Goal: Task Accomplishment & Management: Complete application form

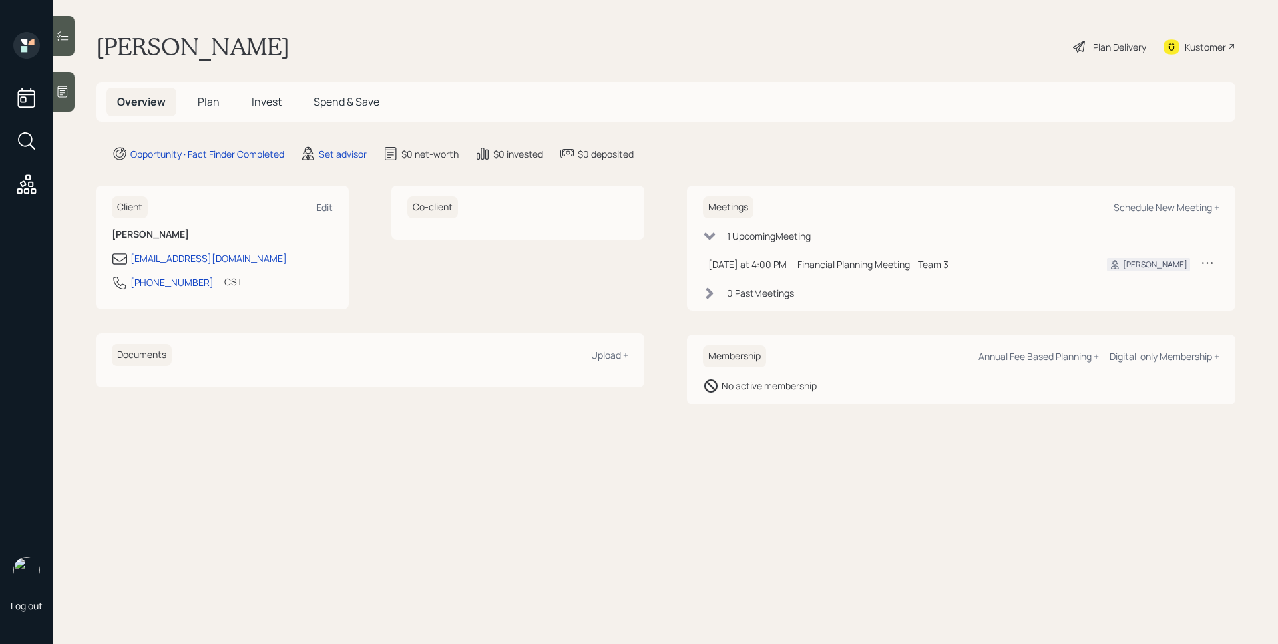
click at [1208, 259] on icon at bounding box center [1207, 262] width 13 height 13
click at [1129, 287] on div "Reschedule" at bounding box center [1166, 288] width 96 height 13
click at [79, 93] on main "[PERSON_NAME] Plan Delivery Kustomer Overview Plan Invest Spend & Save Opportun…" at bounding box center [665, 322] width 1225 height 644
click at [72, 91] on div at bounding box center [63, 92] width 21 height 40
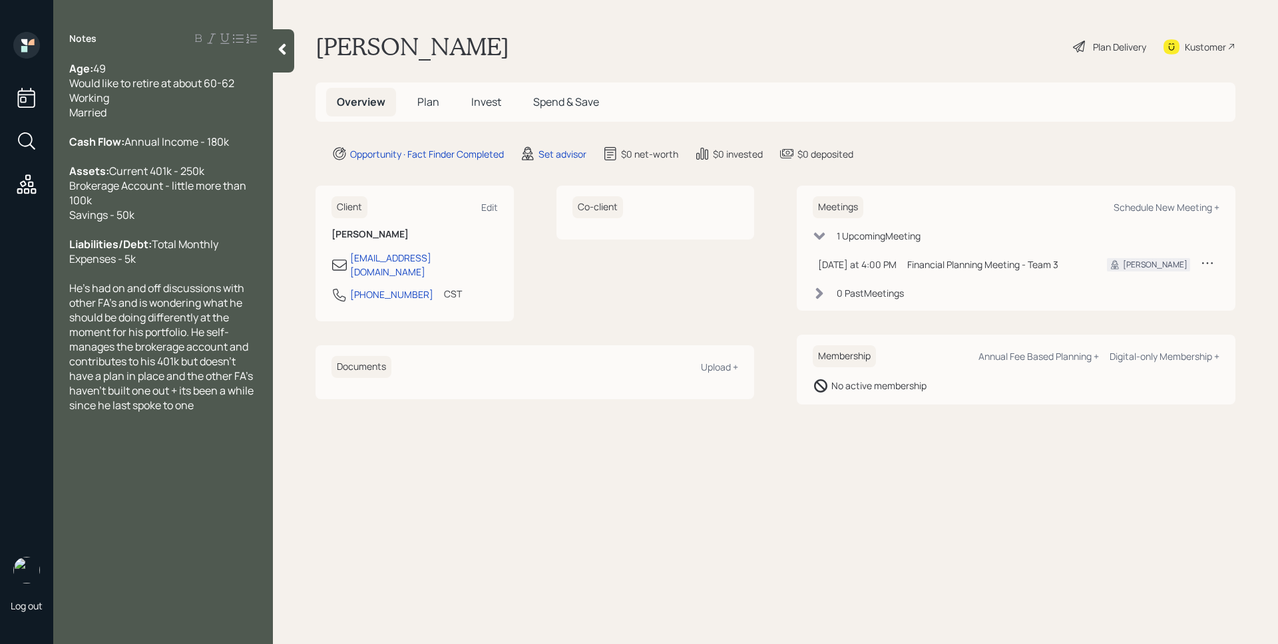
click at [433, 99] on span "Plan" at bounding box center [428, 102] width 22 height 15
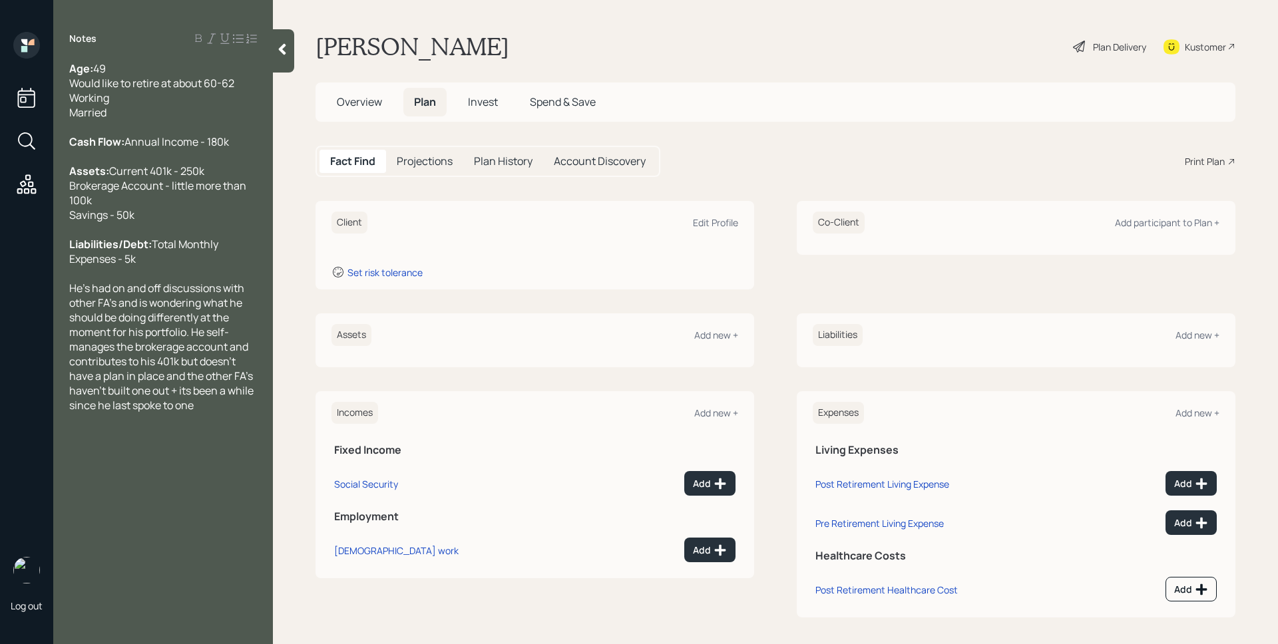
click at [379, 108] on span "Overview" at bounding box center [359, 102] width 45 height 15
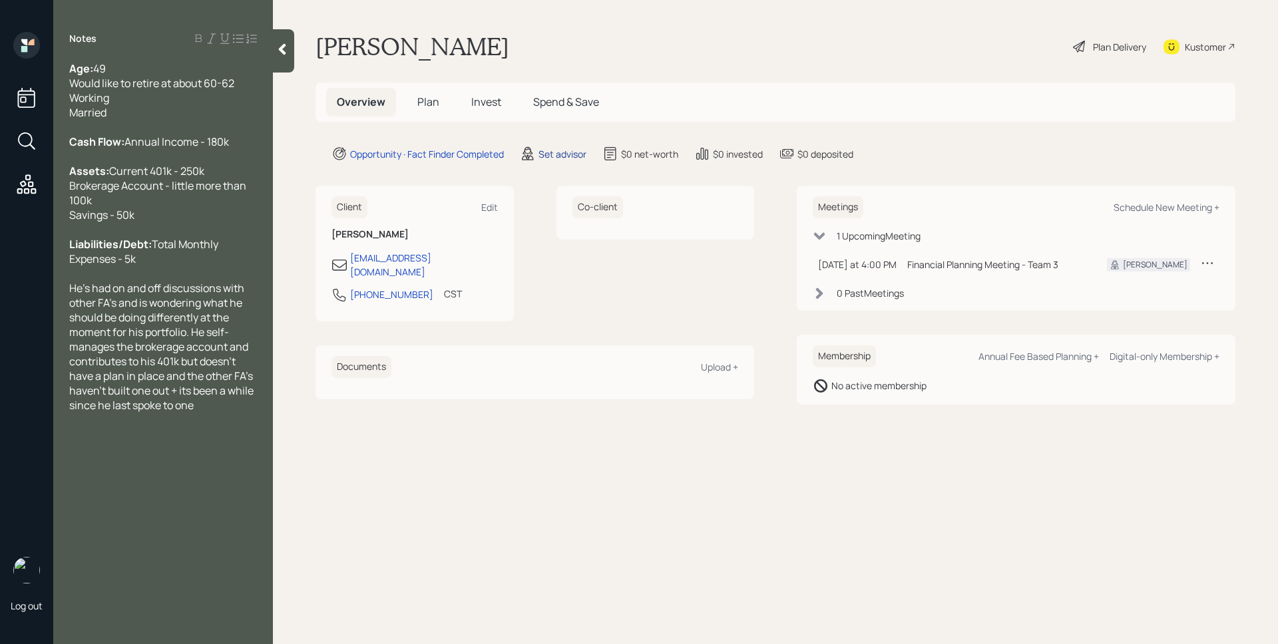
click at [555, 154] on div "Set advisor" at bounding box center [562, 154] width 48 height 14
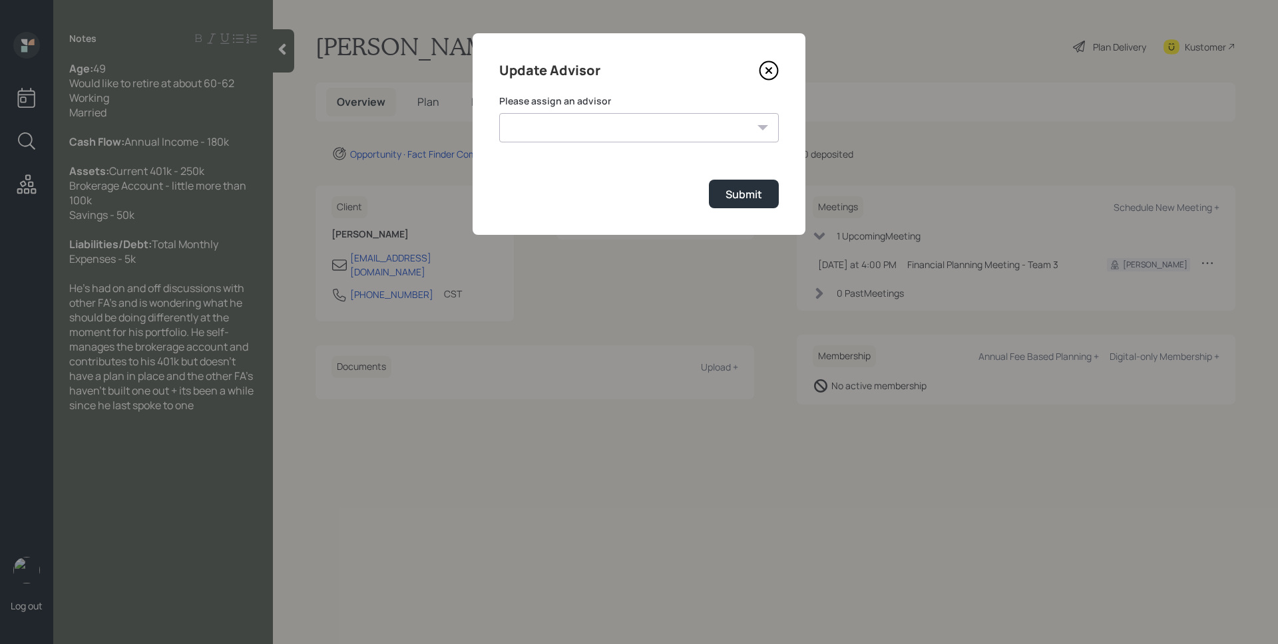
click at [582, 130] on select "[PERSON_NAME] [PERSON_NAME] [PERSON_NAME] [PERSON_NAME] End [PERSON_NAME] [PERS…" at bounding box center [639, 127] width 280 height 29
select select "d946c976-65aa-4529-ac9d-02c4f1114fc0"
click at [499, 113] on select "[PERSON_NAME] [PERSON_NAME] [PERSON_NAME] [PERSON_NAME] End [PERSON_NAME] [PERS…" at bounding box center [639, 127] width 280 height 29
drag, startPoint x: 751, startPoint y: 200, endPoint x: 622, endPoint y: 176, distance: 130.7
click at [751, 200] on div "Submit" at bounding box center [743, 194] width 37 height 15
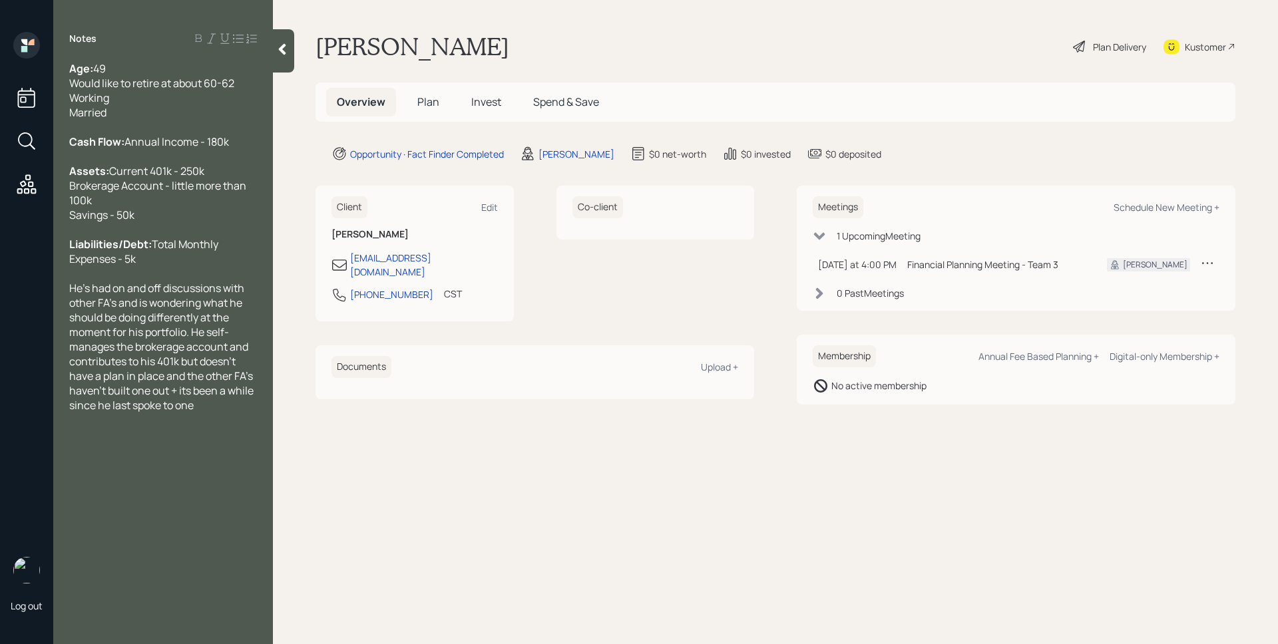
click at [427, 103] on span "Plan" at bounding box center [428, 102] width 22 height 15
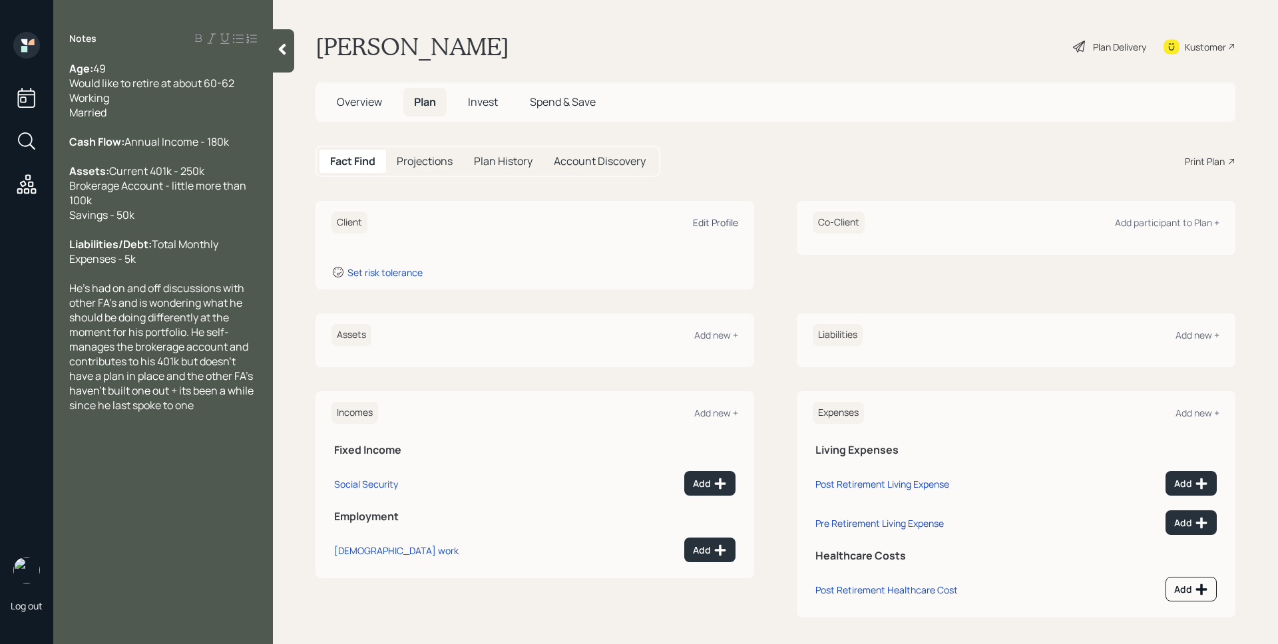
click at [713, 224] on div "Edit Profile" at bounding box center [715, 222] width 45 height 13
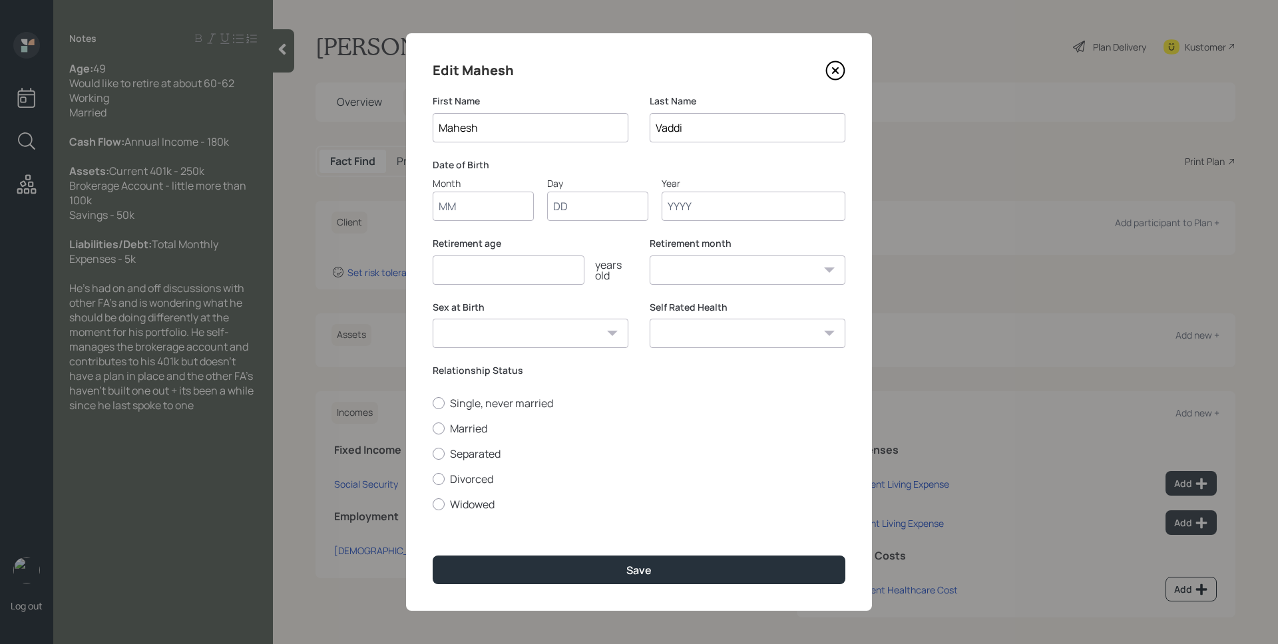
click at [465, 210] on input "Month" at bounding box center [483, 206] width 101 height 29
type input "01"
type input "1976"
select select "1"
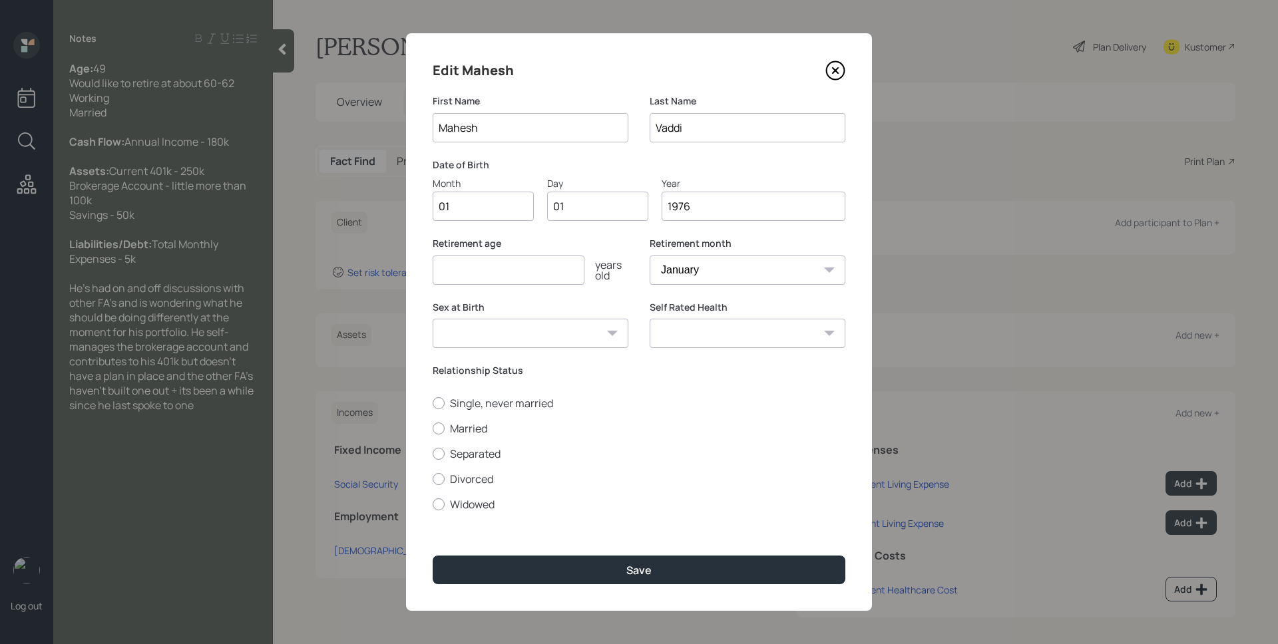
type input "1976"
click at [476, 269] on input "number" at bounding box center [509, 270] width 152 height 29
type input "60"
click at [480, 429] on label "Married" at bounding box center [639, 428] width 413 height 15
click at [433, 429] on input "Married" at bounding box center [432, 428] width 1 height 1
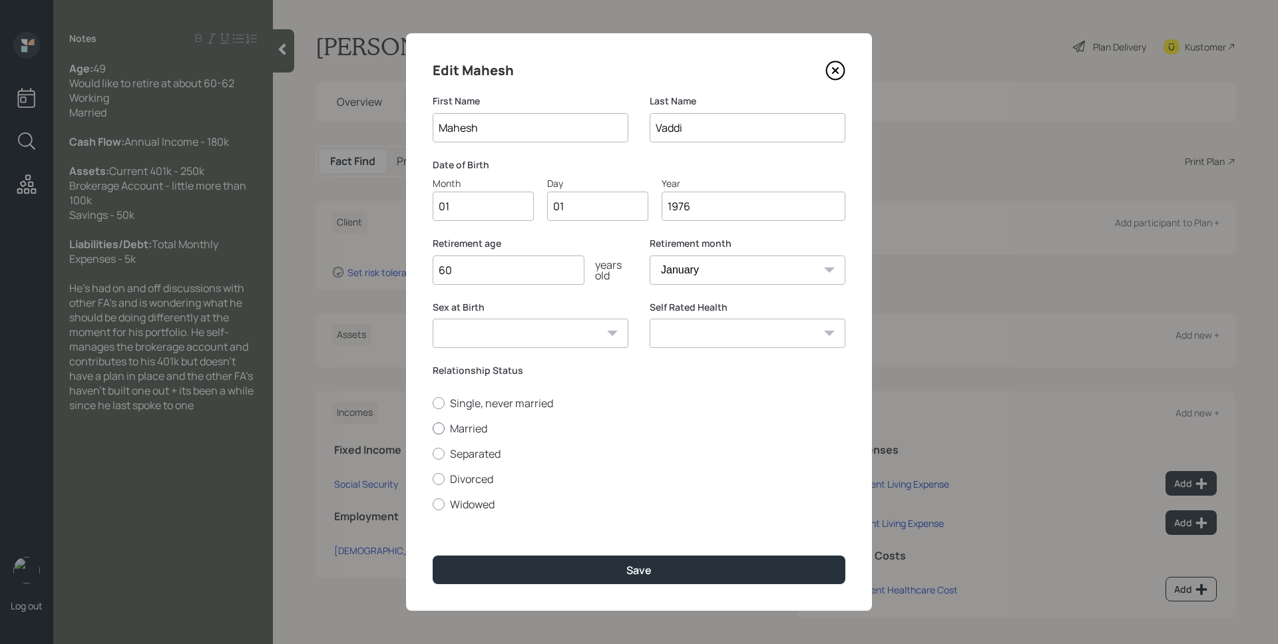
radio input "true"
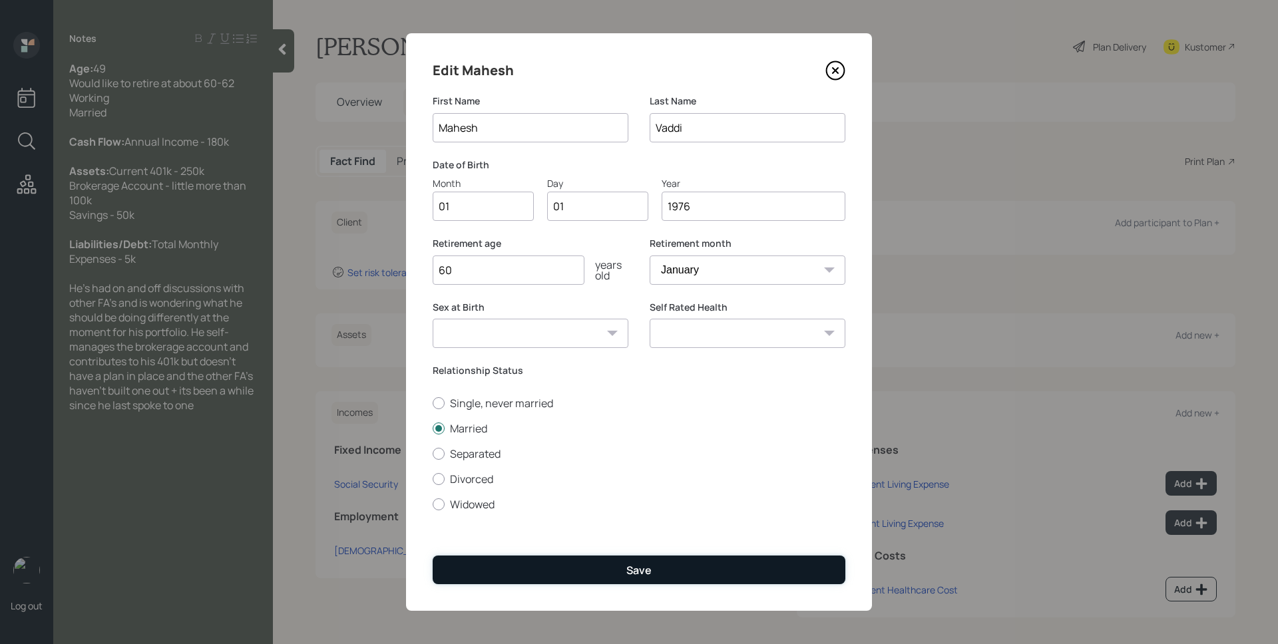
click at [588, 571] on button "Save" at bounding box center [639, 570] width 413 height 29
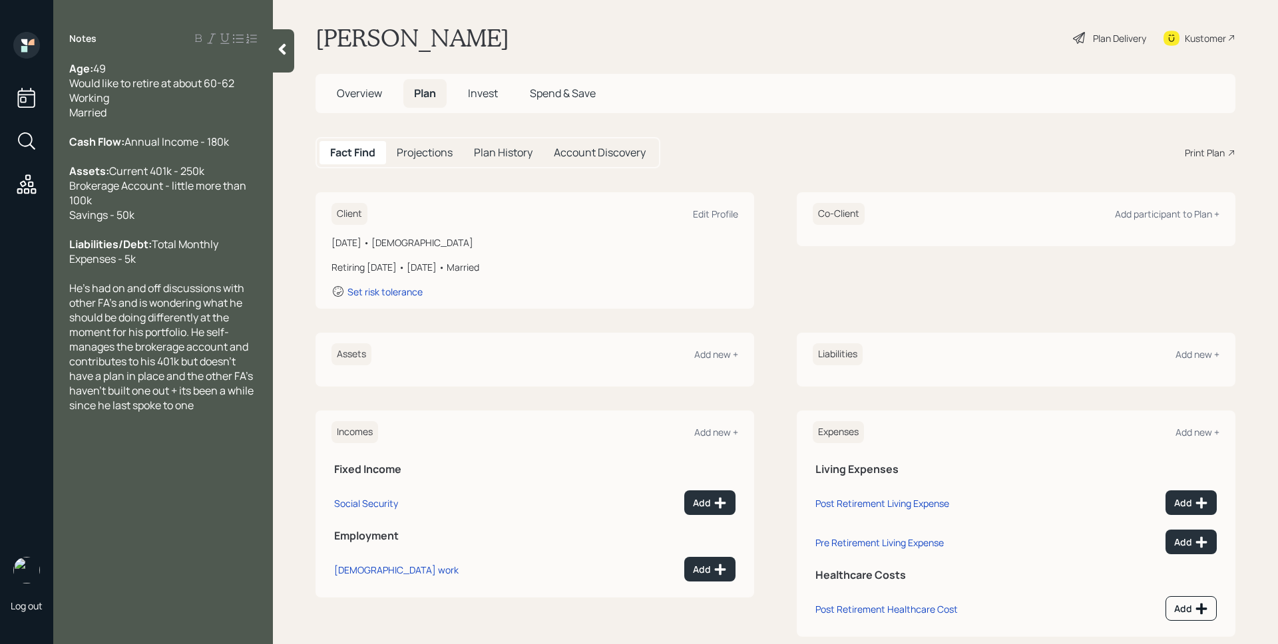
scroll to position [33, 0]
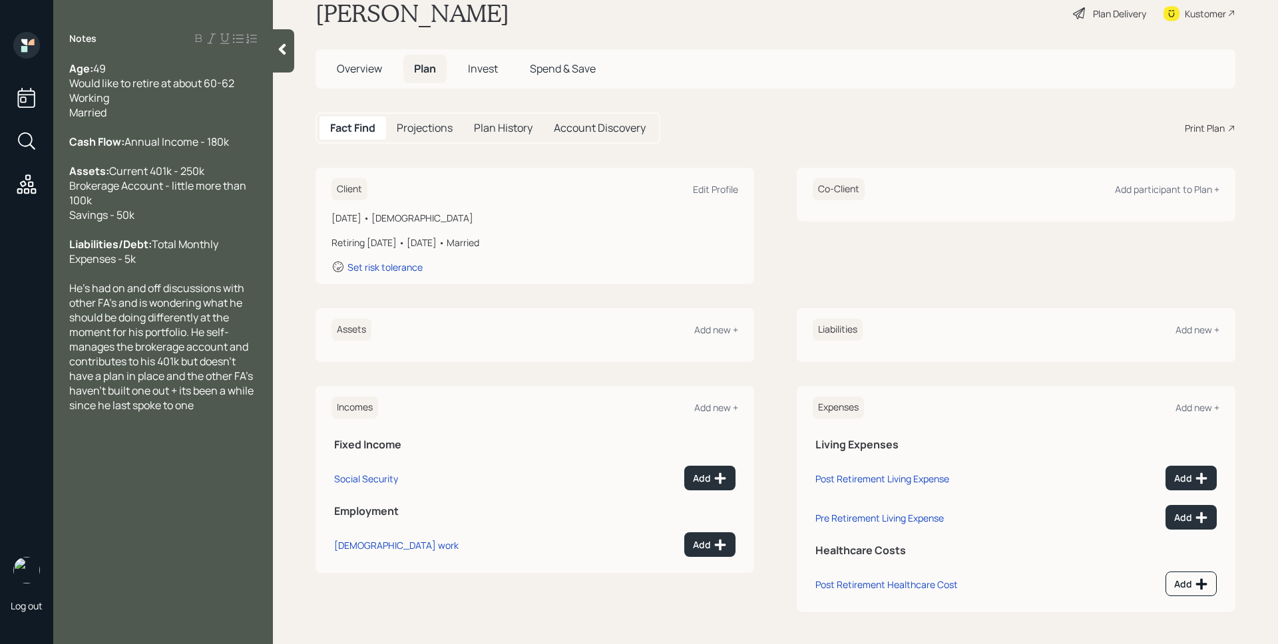
click at [699, 557] on div "Add" at bounding box center [677, 544] width 118 height 25
click at [698, 554] on button "Add" at bounding box center [709, 544] width 51 height 25
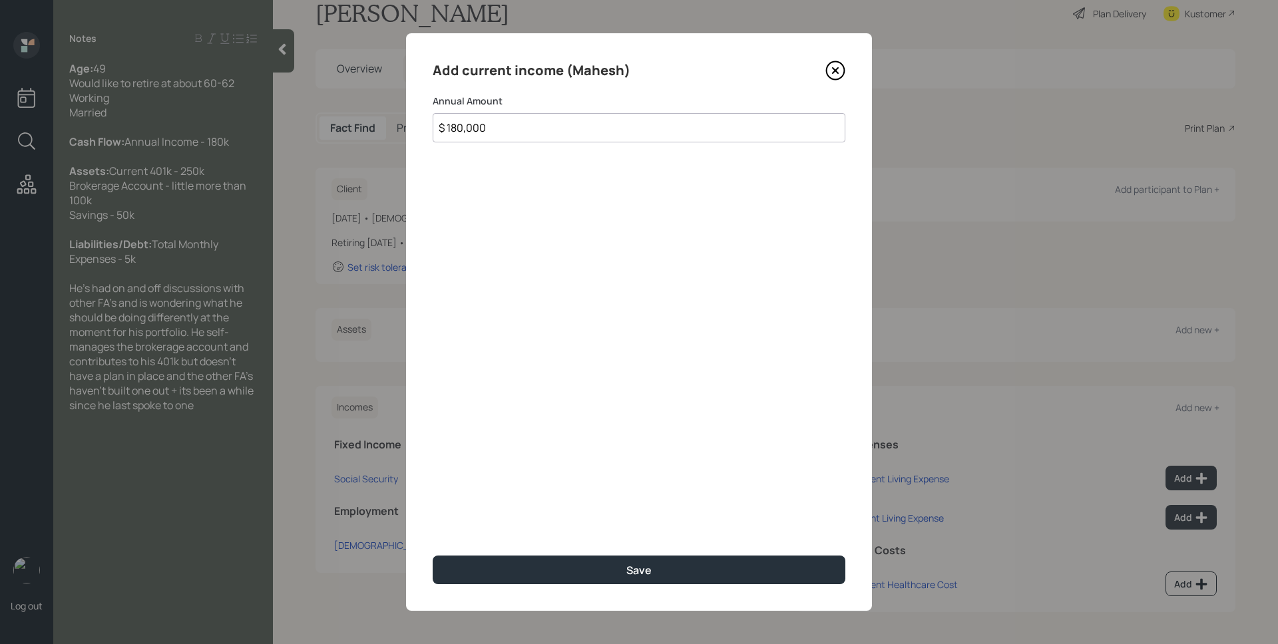
type input "$ 180,000"
click at [433, 556] on button "Save" at bounding box center [639, 570] width 413 height 29
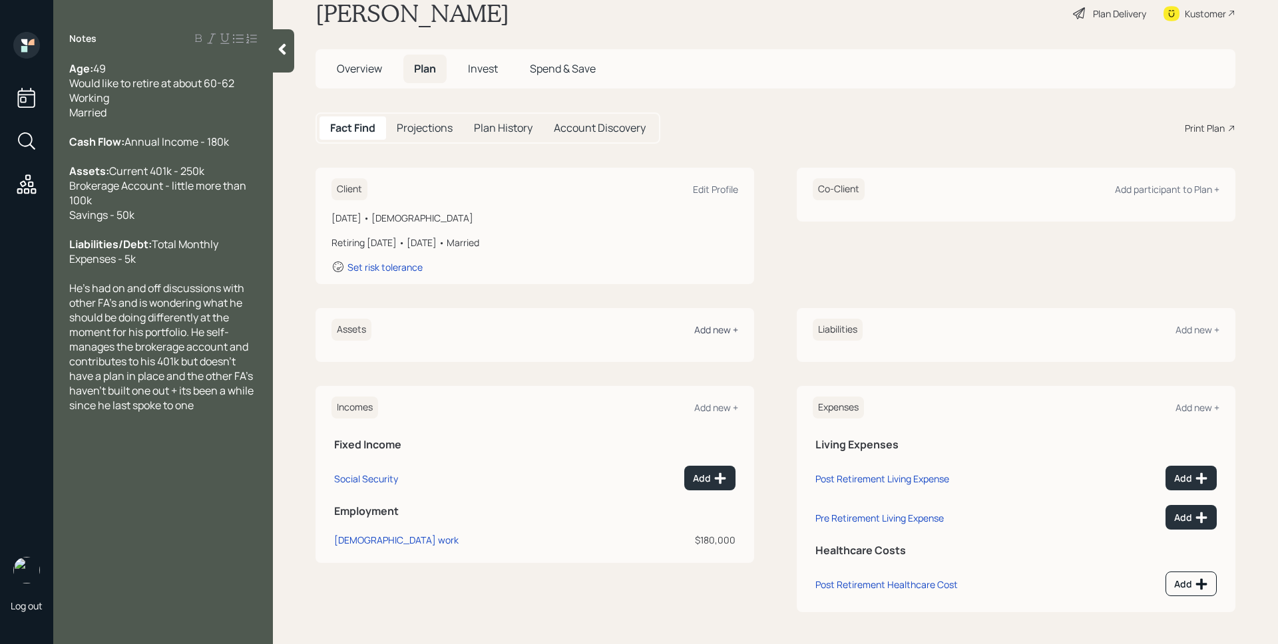
click at [705, 333] on div "Add new +" at bounding box center [716, 329] width 44 height 13
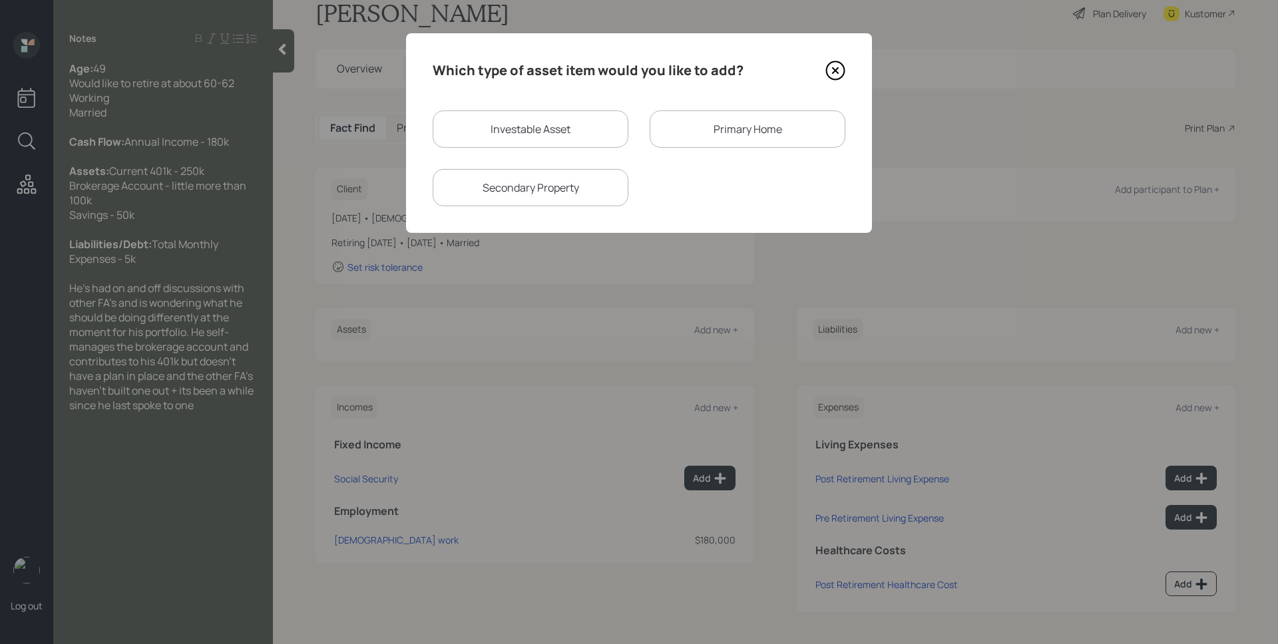
click at [554, 133] on div "Investable Asset" at bounding box center [531, 128] width 196 height 37
select select "taxable"
select select "balanced"
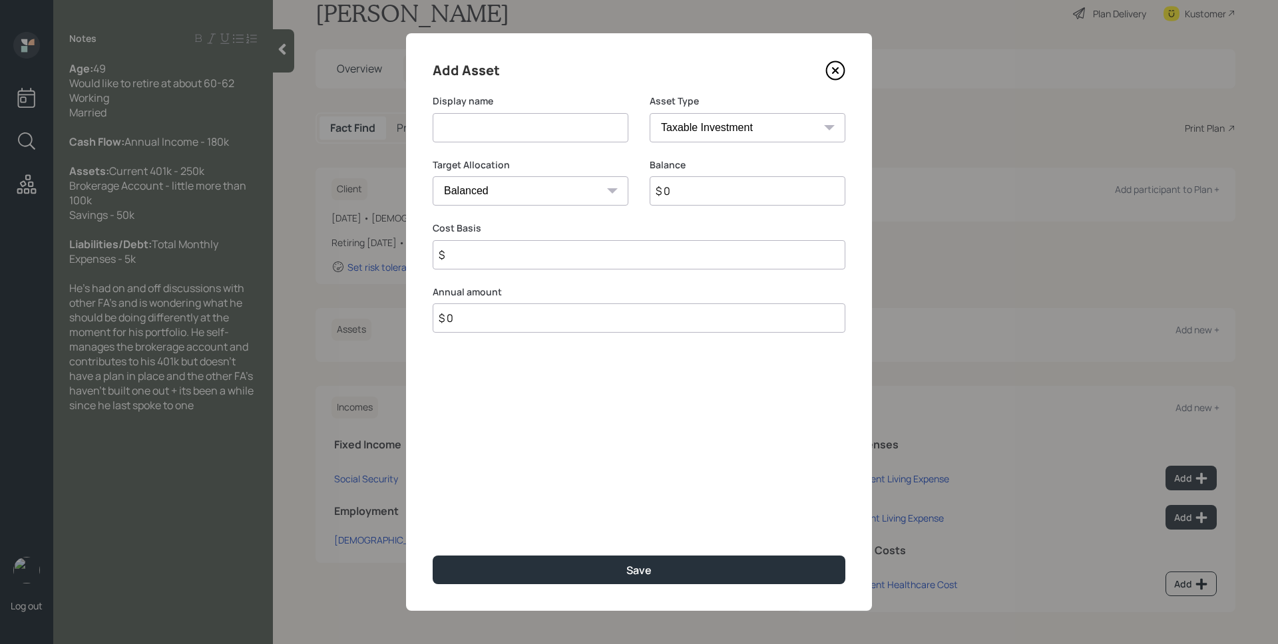
click at [553, 132] on input at bounding box center [531, 127] width 196 height 29
type input "Current 401k"
click at [768, 129] on select "SEP [PERSON_NAME] IRA 401(k) [PERSON_NAME] 401(k) 403(b) [PERSON_NAME] 403(b) 4…" at bounding box center [748, 127] width 196 height 29
select select "company_sponsored"
click at [650, 113] on select "SEP [PERSON_NAME] IRA 401(k) [PERSON_NAME] 401(k) 403(b) [PERSON_NAME] 403(b) 4…" at bounding box center [748, 127] width 196 height 29
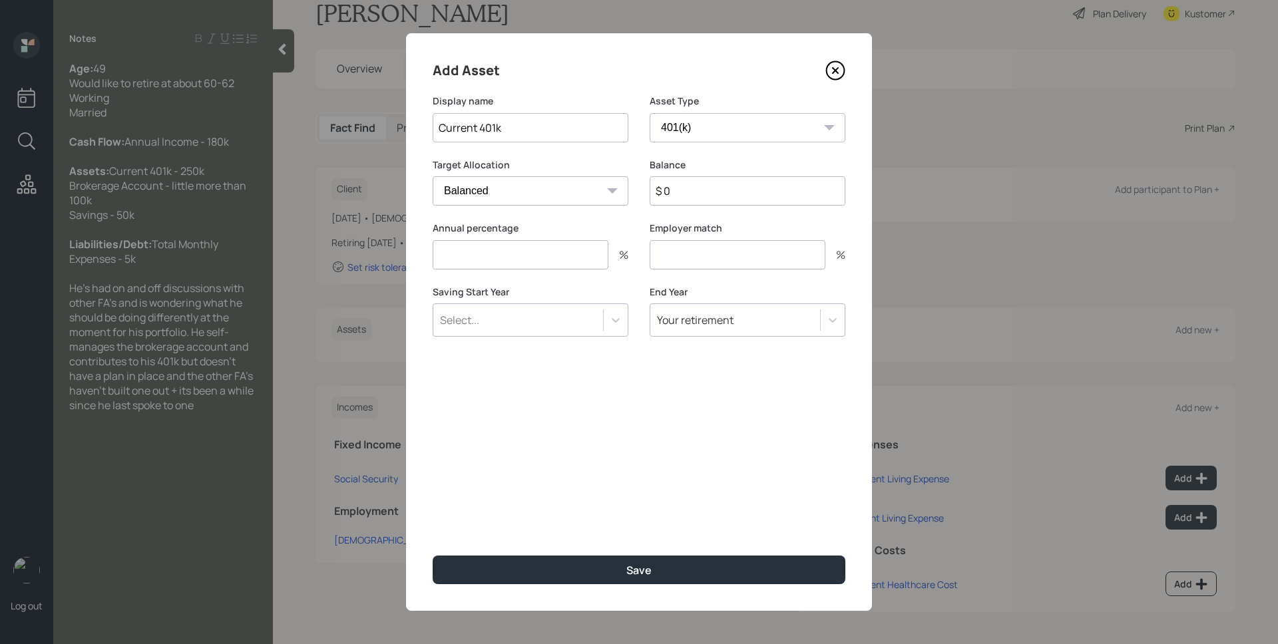
click at [698, 192] on input "$ 0" at bounding box center [748, 190] width 196 height 29
type input "$ 250,000"
type input "0"
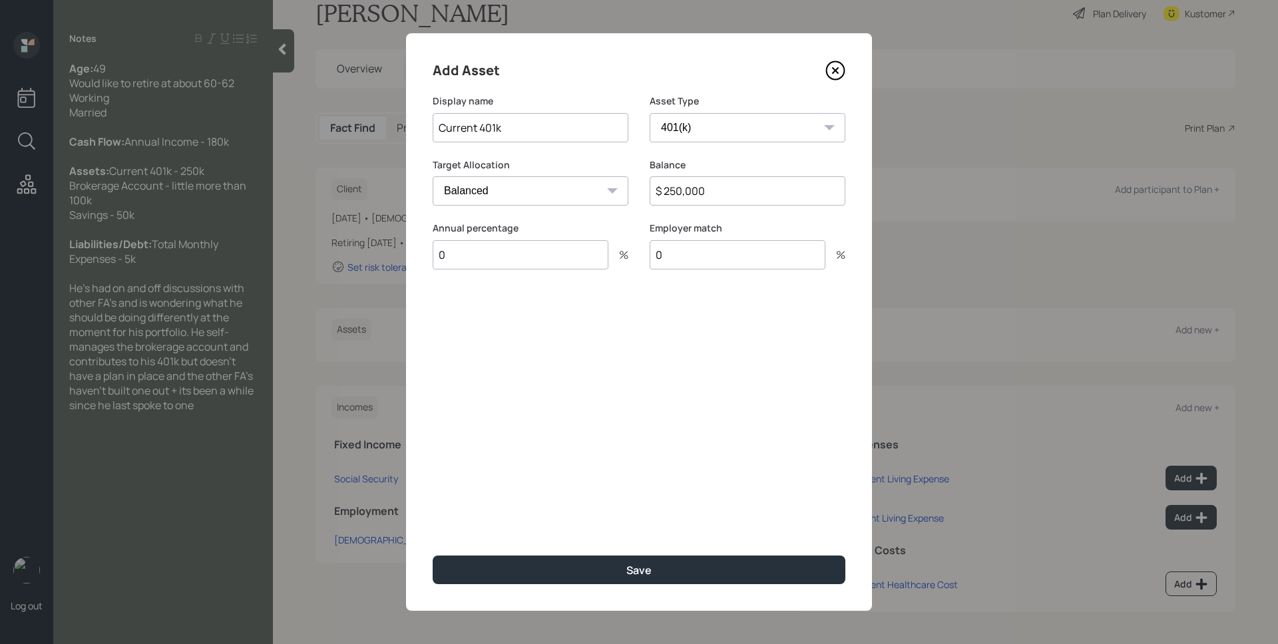
click at [433, 556] on button "Save" at bounding box center [639, 570] width 413 height 29
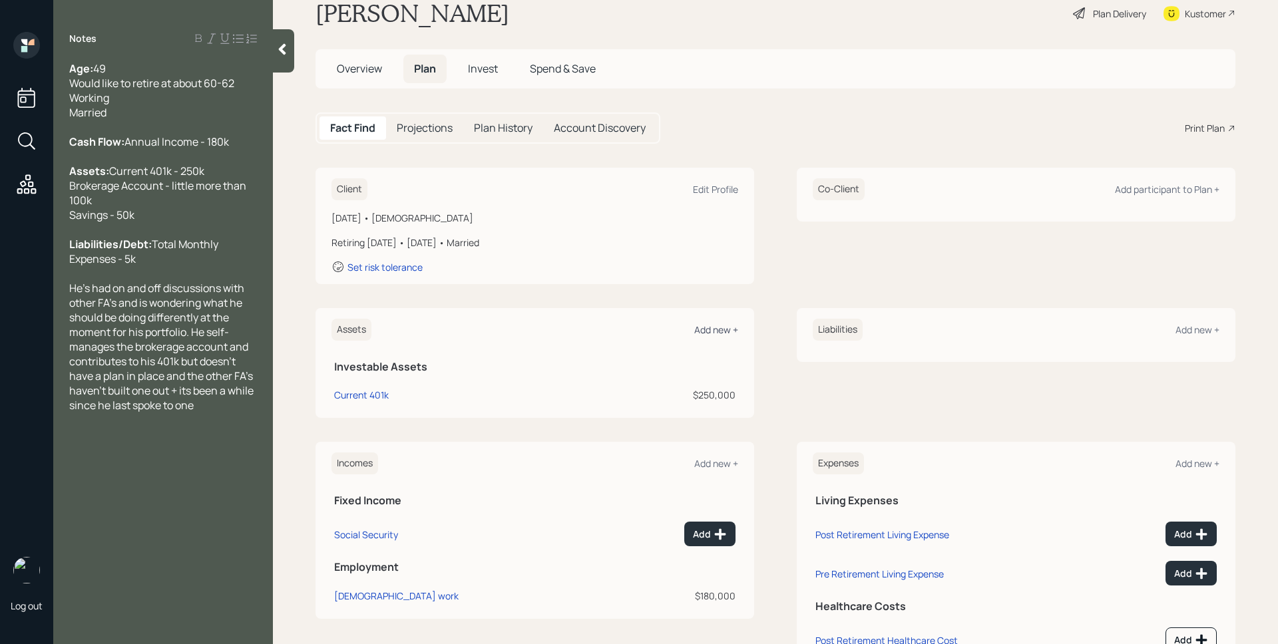
click at [697, 333] on div "Add new +" at bounding box center [716, 329] width 44 height 13
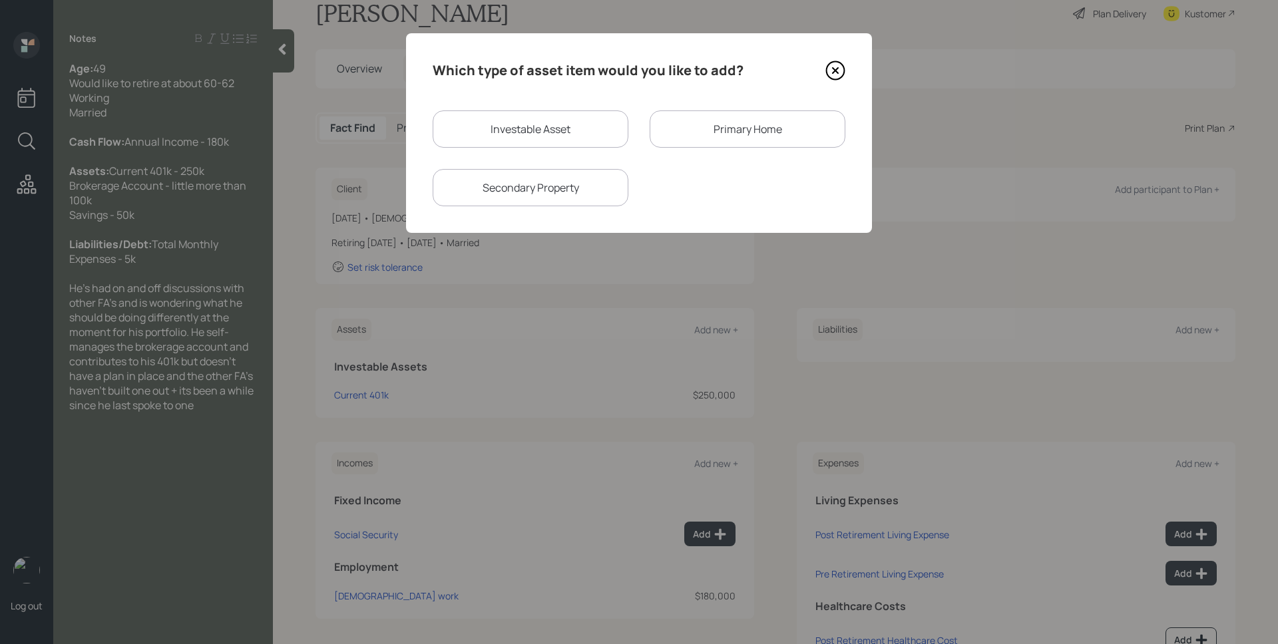
click at [577, 122] on div "Investable Asset" at bounding box center [531, 128] width 196 height 37
select select "taxable"
select select "balanced"
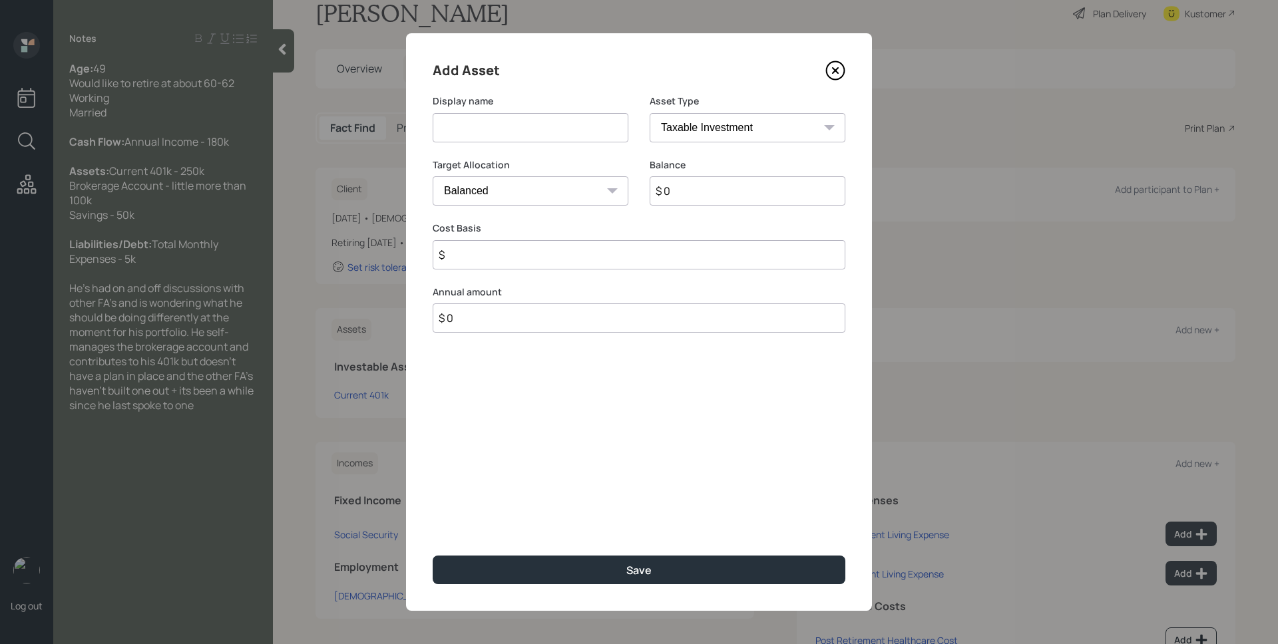
click at [577, 122] on input at bounding box center [531, 127] width 196 height 29
type input "Brokerage Account"
click at [699, 188] on input "$ 0" at bounding box center [748, 190] width 196 height 29
type input "$ 100,000"
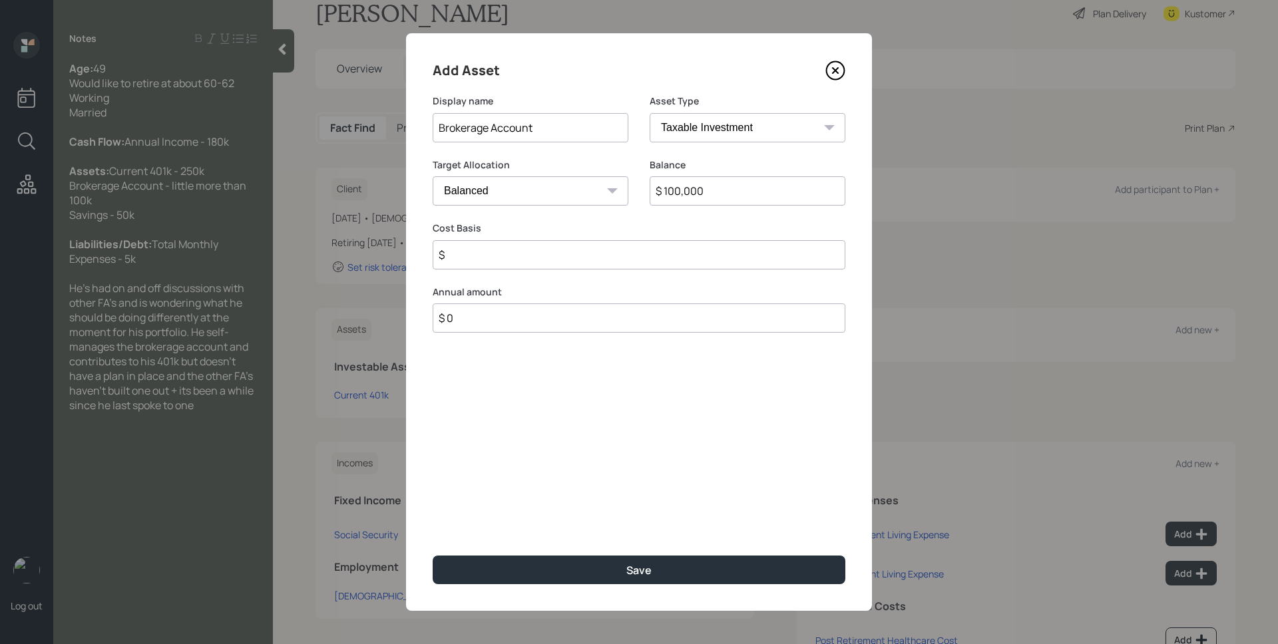
click at [510, 198] on select "Cash Conservative Balanced Aggressive" at bounding box center [531, 190] width 196 height 29
select select "aggressive"
click at [433, 176] on select "Cash Conservative Balanced Aggressive" at bounding box center [531, 190] width 196 height 29
click at [508, 260] on input "$" at bounding box center [639, 254] width 413 height 29
type input "$ 0"
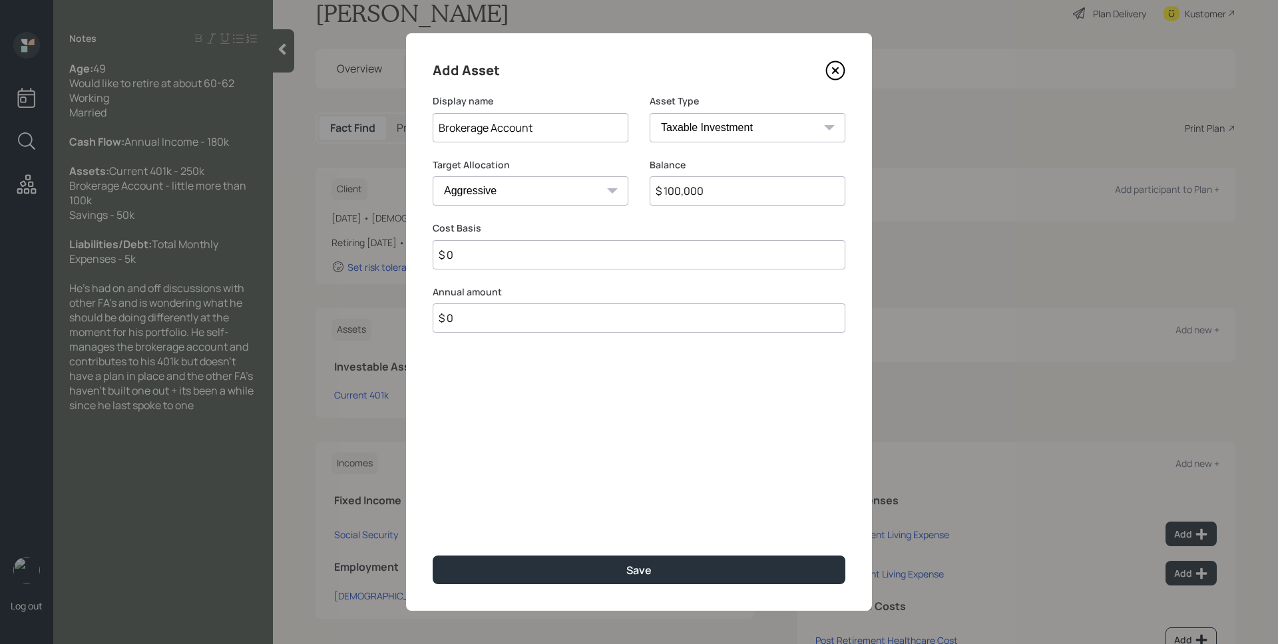
click at [433, 556] on button "Save" at bounding box center [639, 570] width 413 height 29
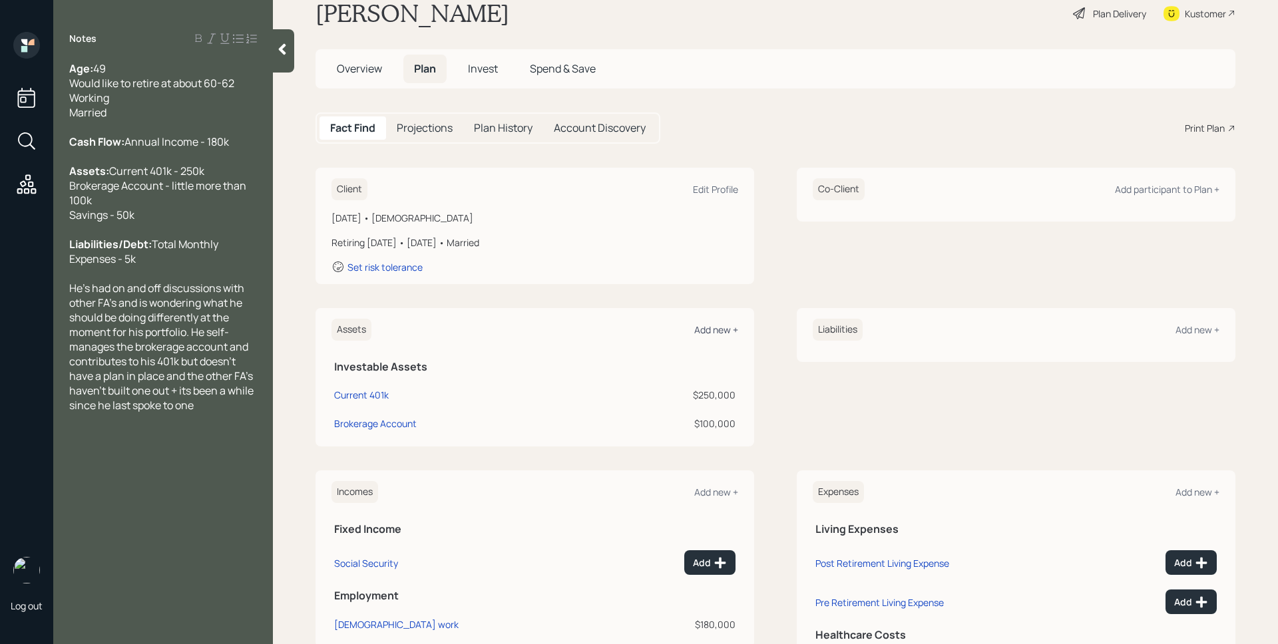
click at [705, 327] on div "Add new +" at bounding box center [716, 329] width 44 height 13
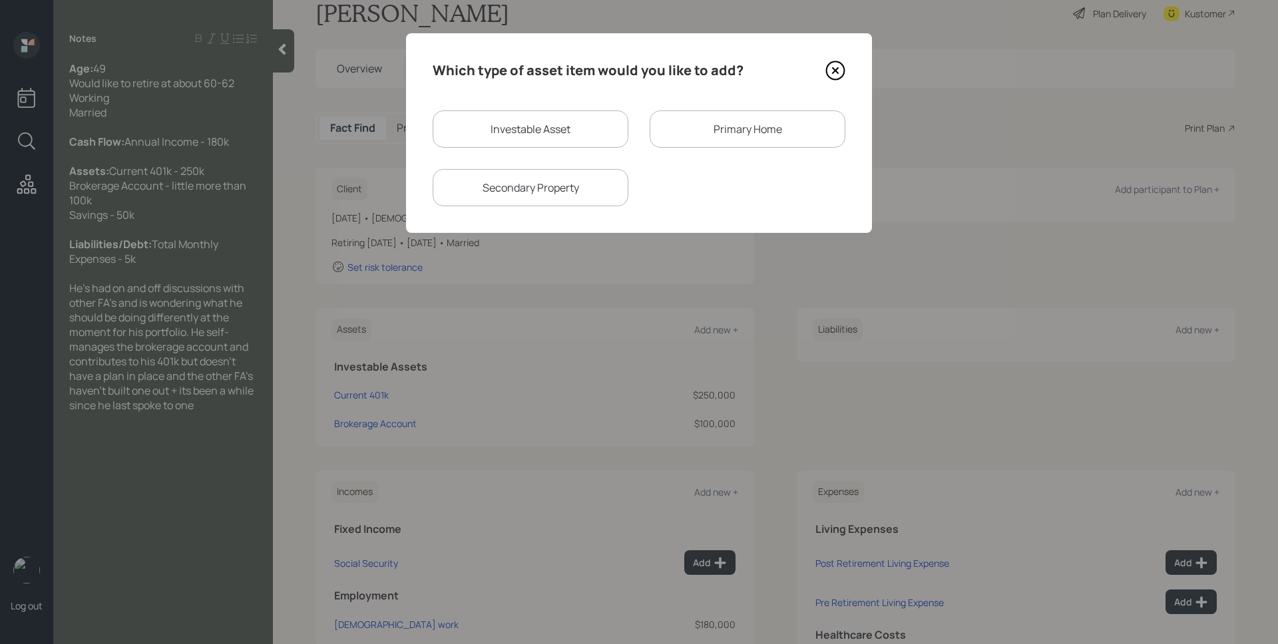
click at [545, 138] on div "Investable Asset" at bounding box center [531, 128] width 196 height 37
select select "taxable"
select select "balanced"
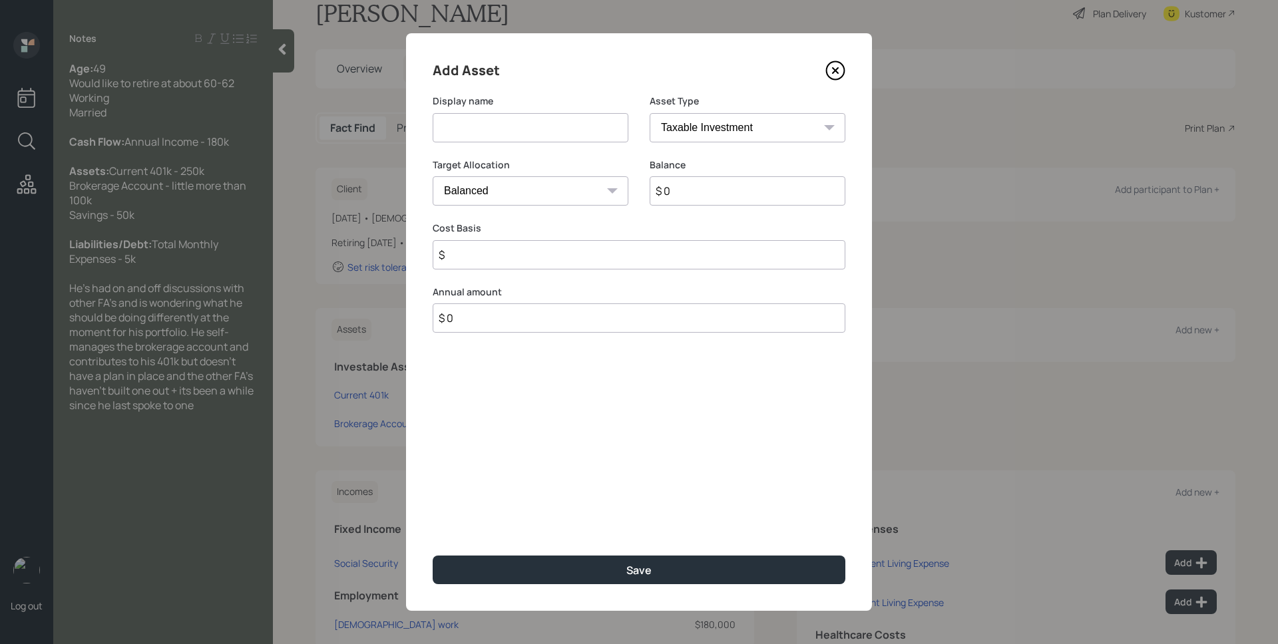
click at [542, 134] on input at bounding box center [531, 127] width 196 height 29
type input "Savings"
select select "cash"
click at [650, 113] on select "SEP [PERSON_NAME] IRA 401(k) [PERSON_NAME] 401(k) 403(b) [PERSON_NAME] 403(b) 4…" at bounding box center [748, 127] width 196 height 29
type input "$"
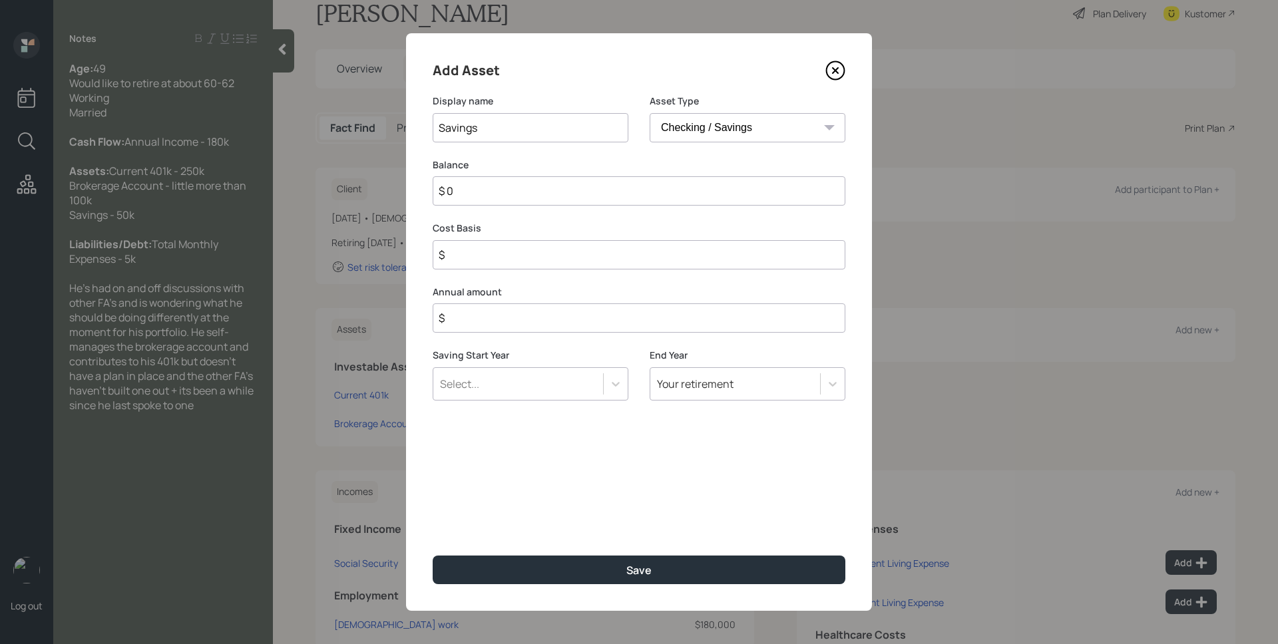
type input "$ 5"
type input "$ 50"
type input "$ 500"
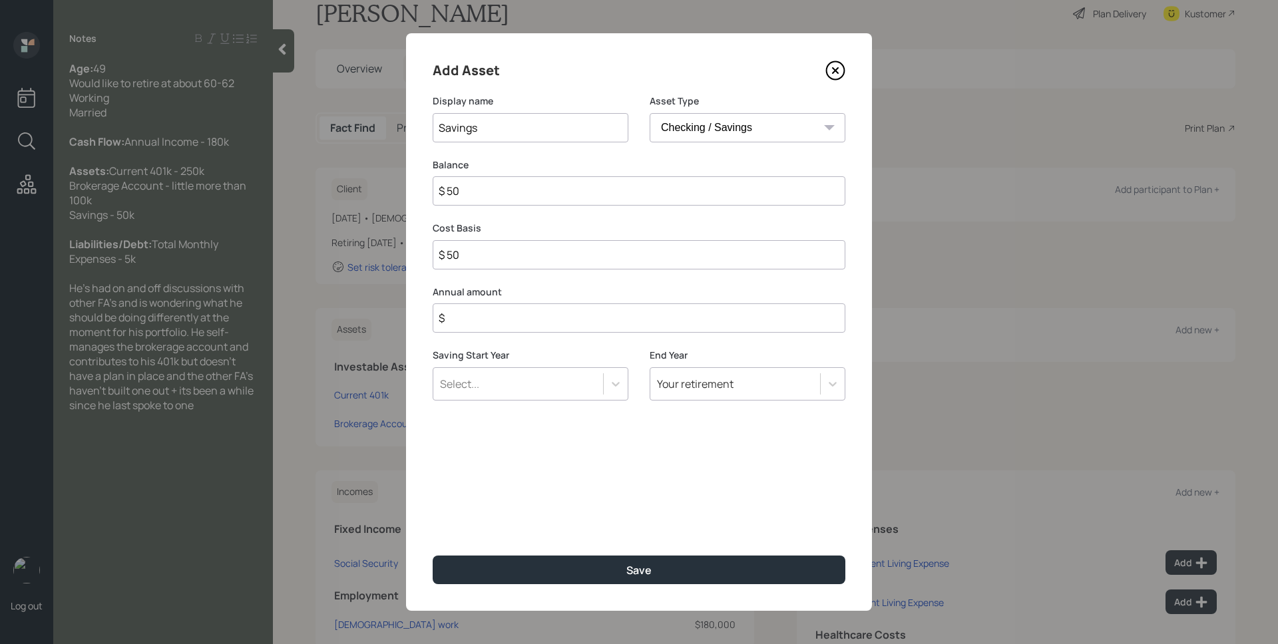
type input "$ 500"
type input "$ 5,000"
type input "$ 50,000"
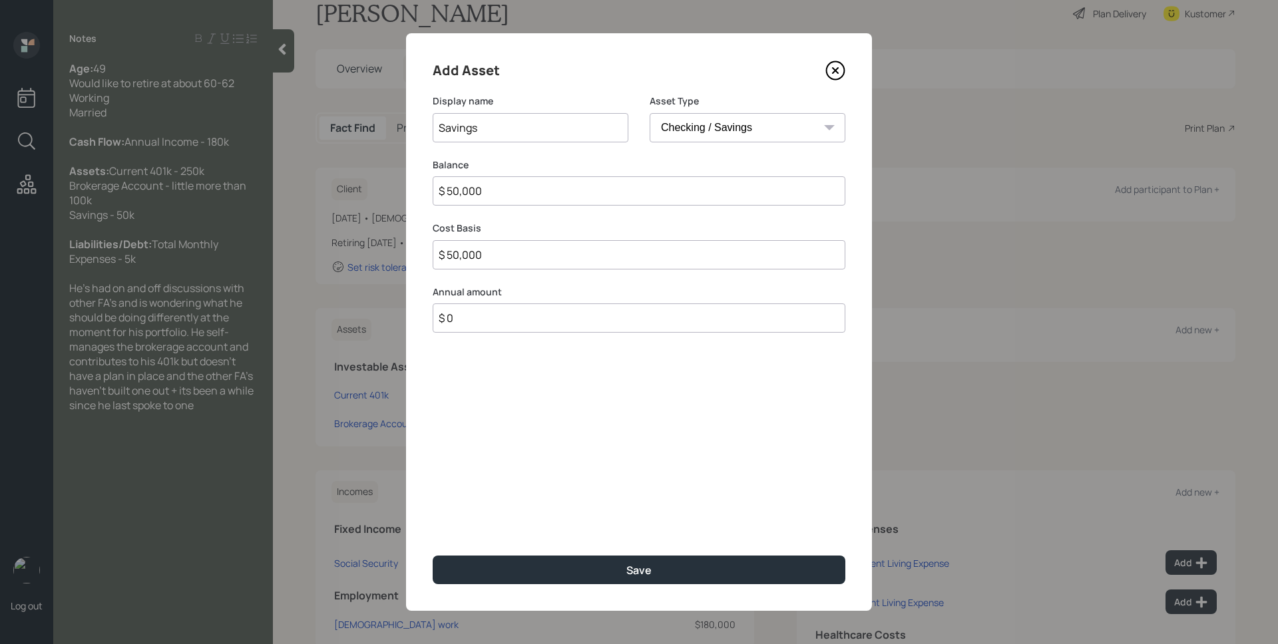
type input "$ 0"
click at [433, 556] on button "Save" at bounding box center [639, 570] width 413 height 29
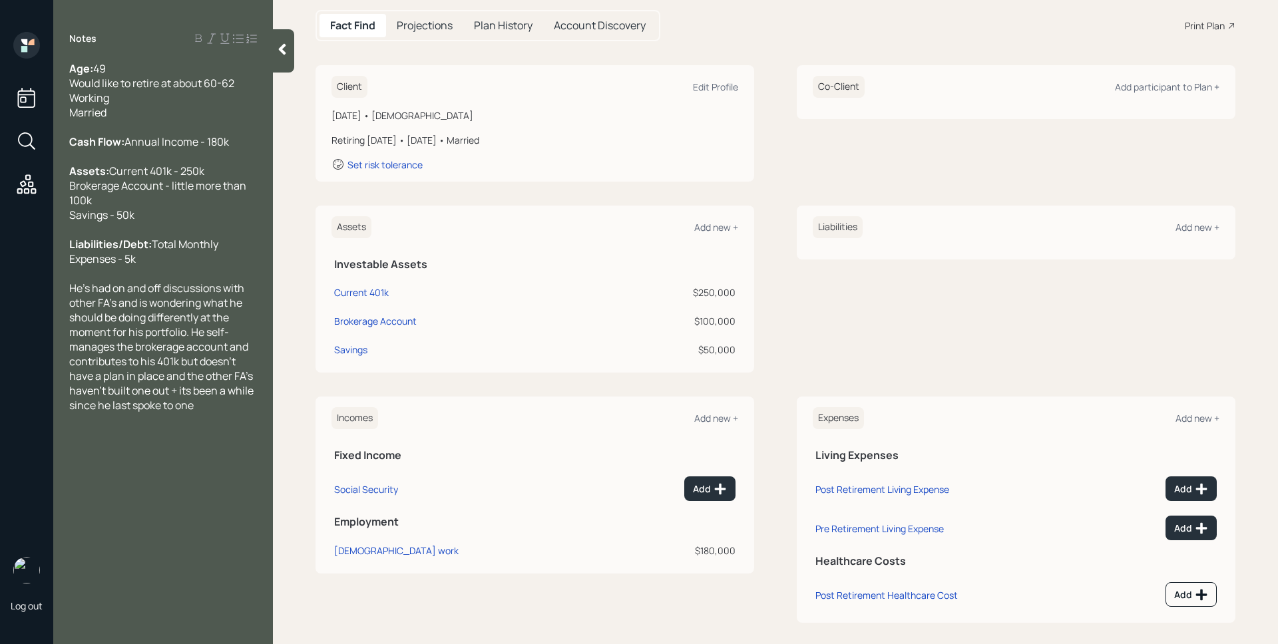
scroll to position [146, 0]
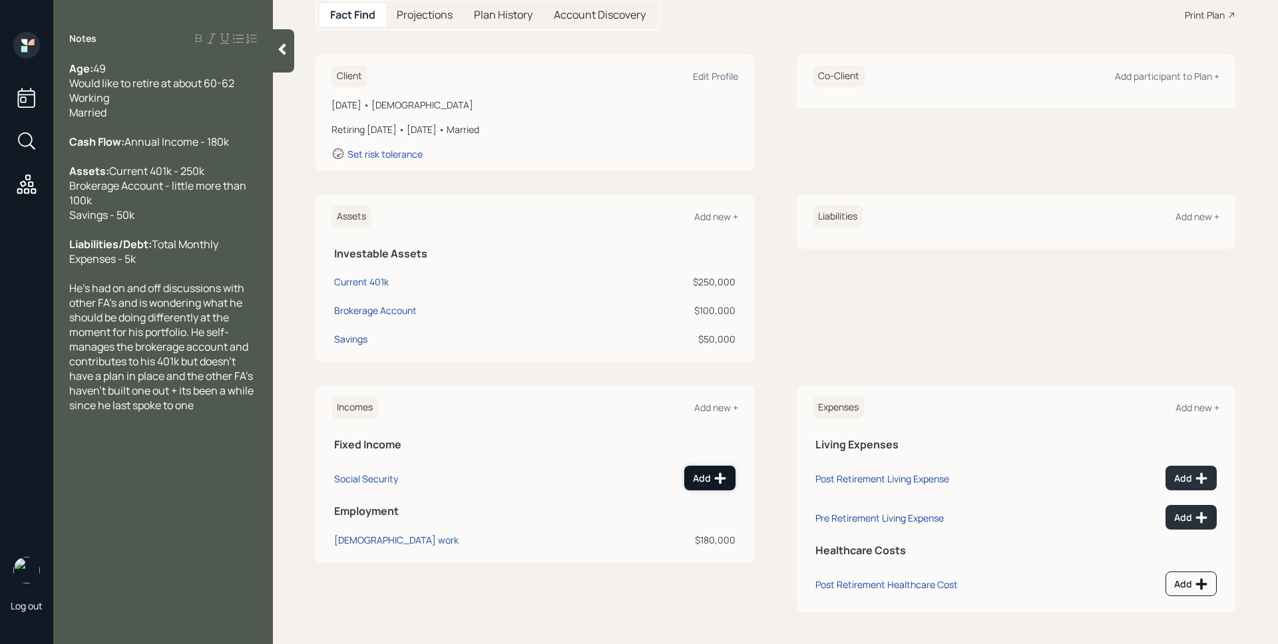
click at [713, 485] on button "Add" at bounding box center [709, 478] width 51 height 25
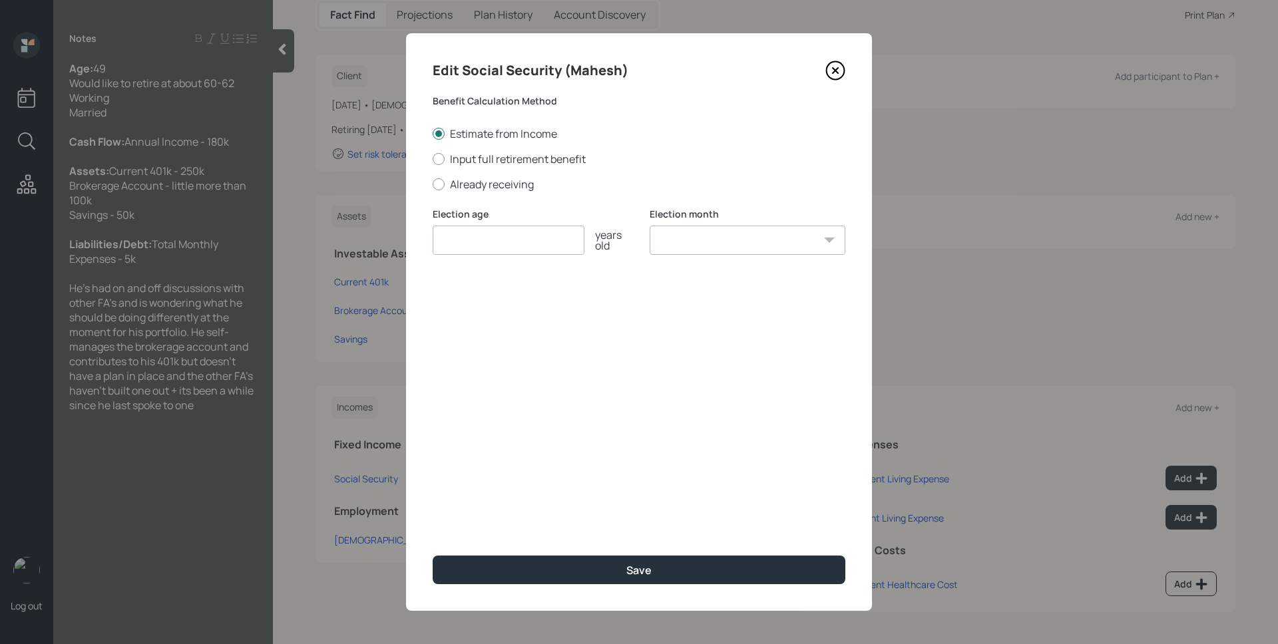
click at [832, 68] on icon at bounding box center [835, 71] width 20 height 20
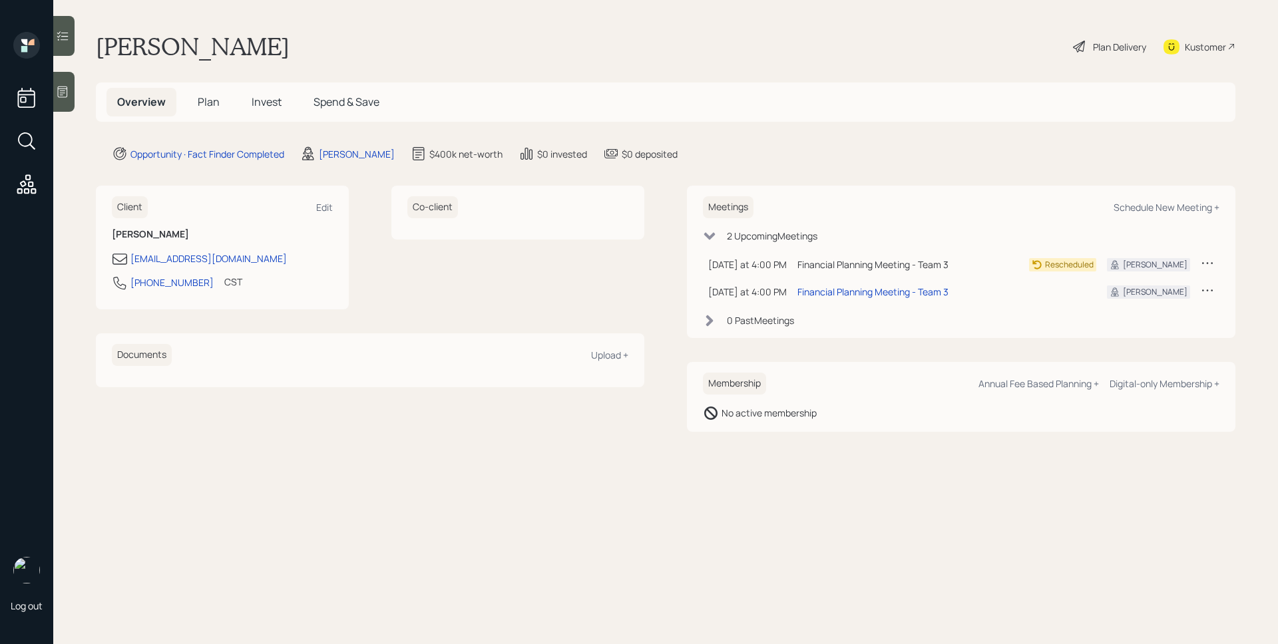
click at [1210, 294] on icon at bounding box center [1207, 290] width 13 height 13
click at [1161, 315] on div "Reschedule" at bounding box center [1166, 315] width 96 height 13
